Goal: Information Seeking & Learning: Learn about a topic

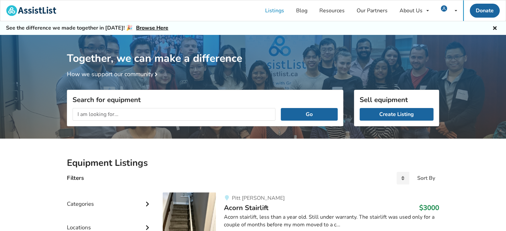
click at [88, 115] on input "text" at bounding box center [174, 114] width 203 height 13
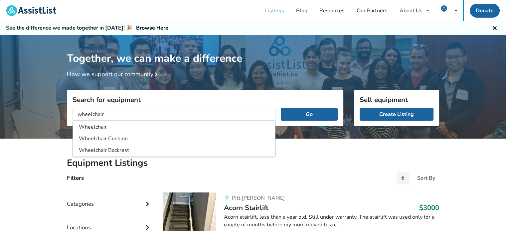
type input "wheelchair"
click at [281, 108] on button "Go" at bounding box center [309, 114] width 57 height 13
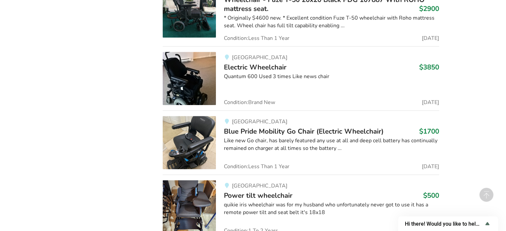
scroll to position [566, 0]
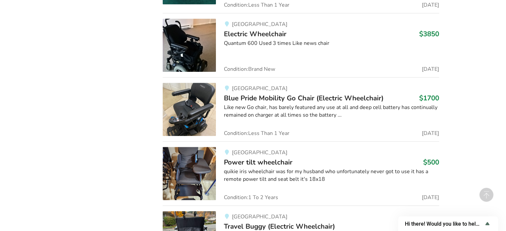
click at [192, 166] on img at bounding box center [189, 173] width 53 height 53
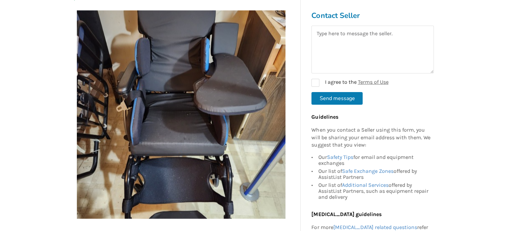
scroll to position [100, 0]
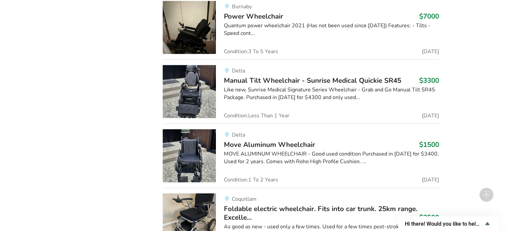
scroll to position [1422, 0]
click at [187, 152] on img at bounding box center [189, 155] width 53 height 53
